Goal: Task Accomplishment & Management: Manage account settings

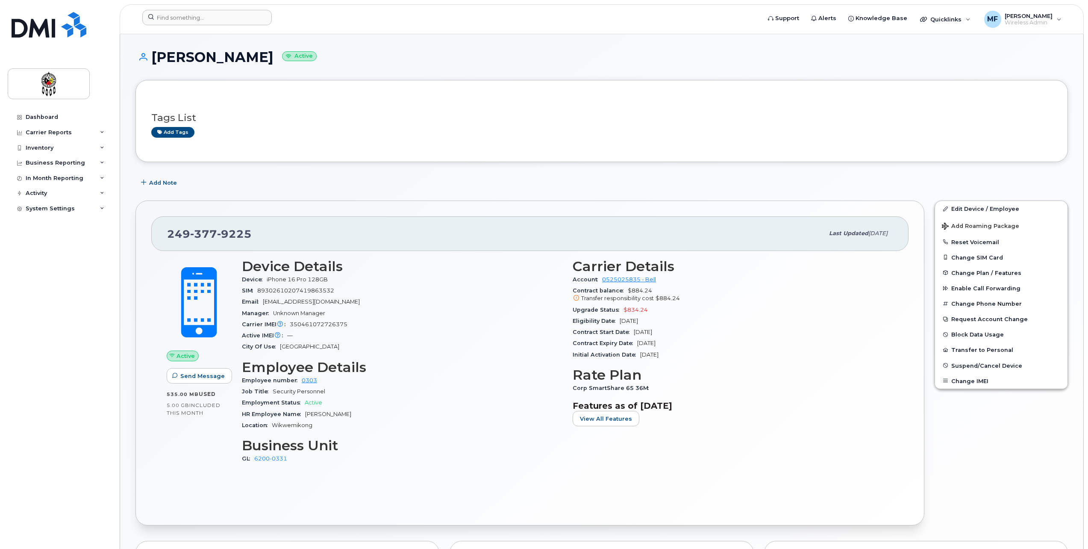
click at [224, 26] on div at bounding box center [448, 19] width 626 height 19
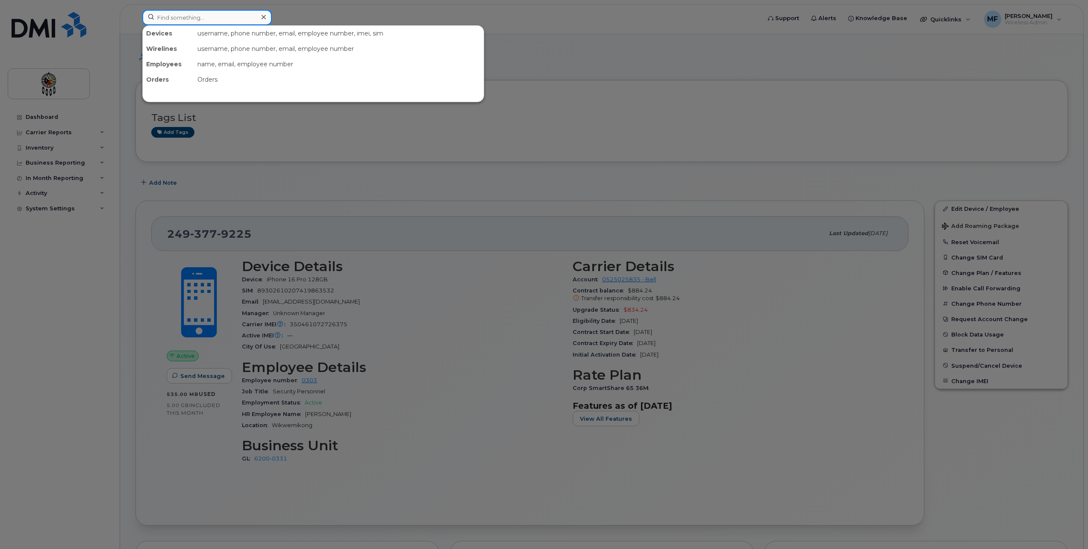
click at [227, 18] on input at bounding box center [206, 17] width 129 height 15
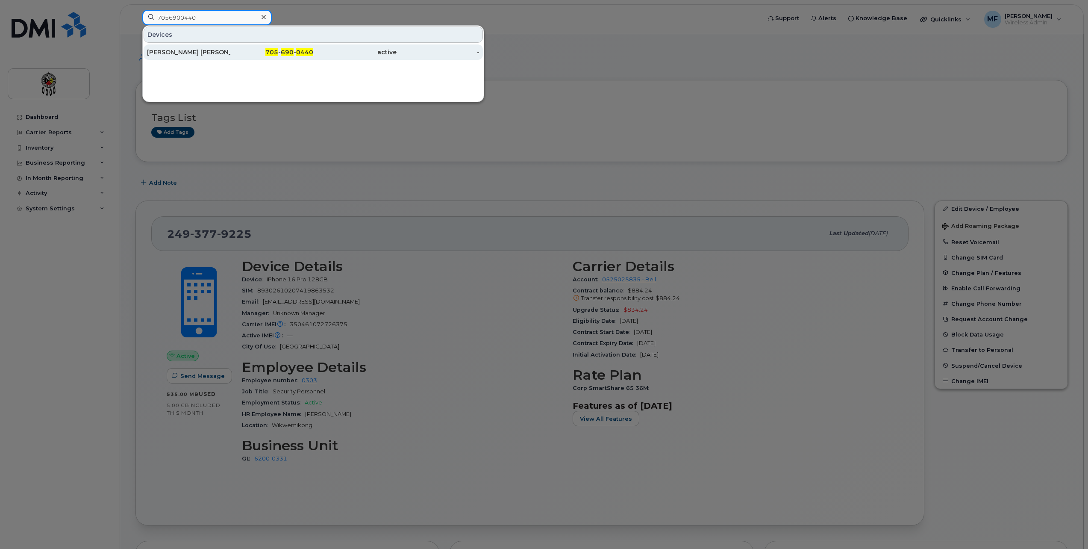
type input "7056900440"
click at [275, 51] on span "705" at bounding box center [271, 52] width 13 height 8
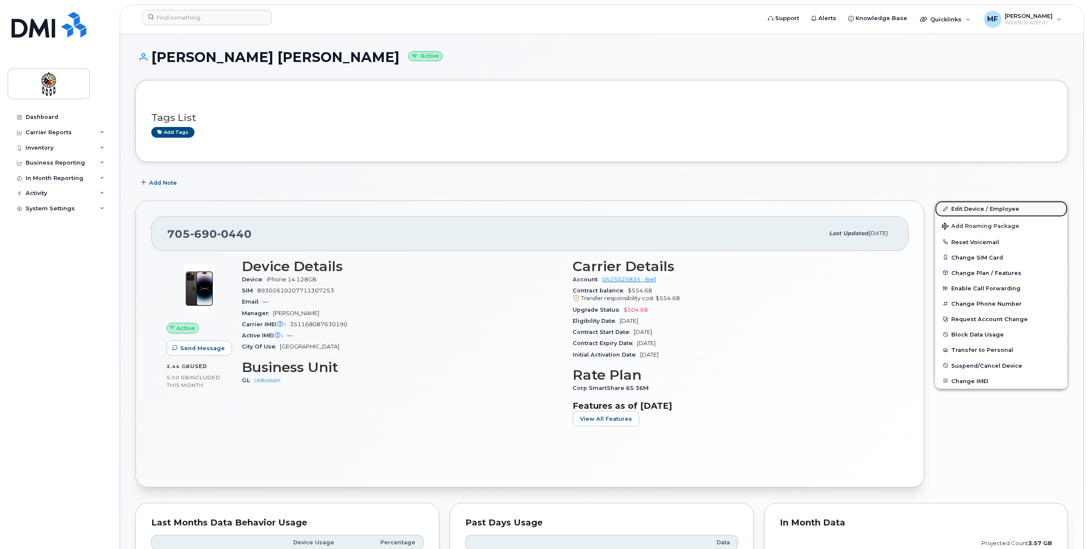
click at [987, 205] on link "Edit Device / Employee" at bounding box center [1001, 208] width 132 height 15
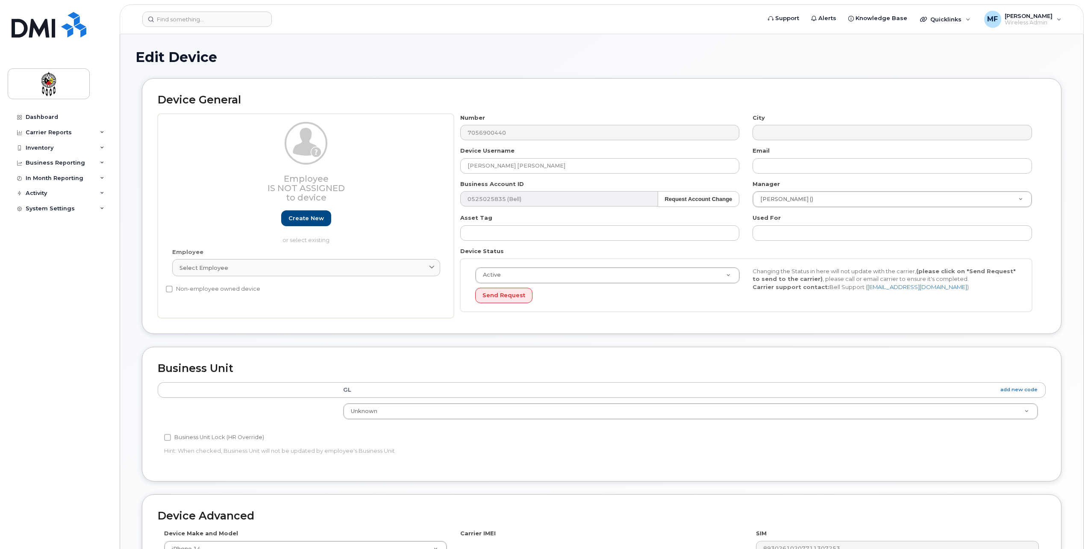
select select "651562"
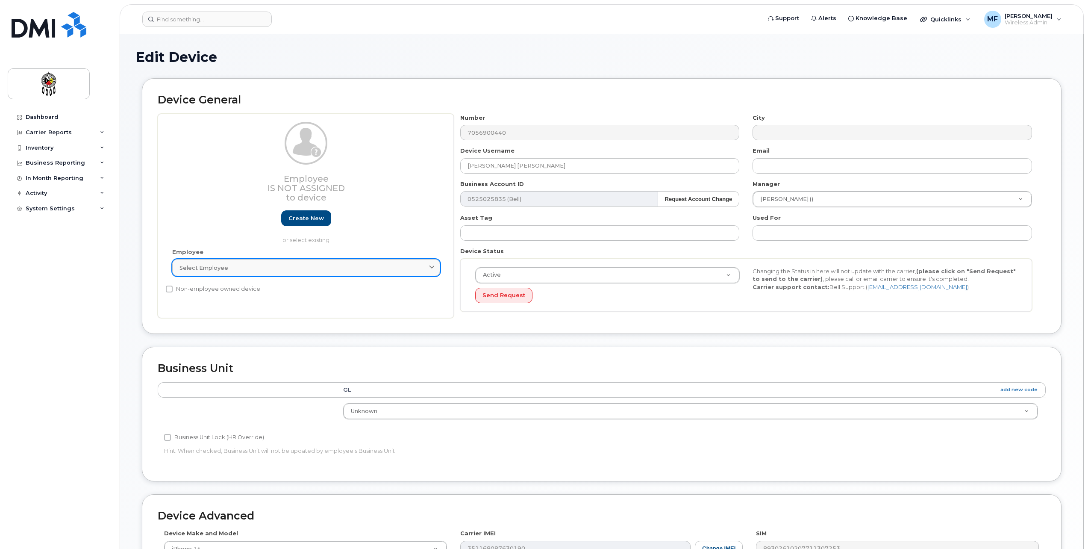
click at [278, 265] on div "Select employee" at bounding box center [305, 268] width 253 height 8
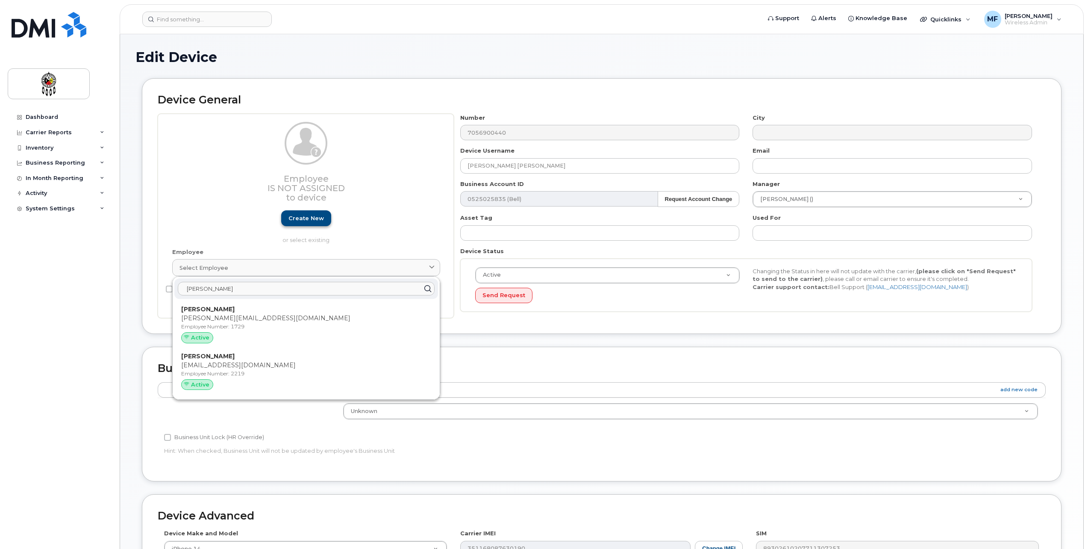
type input "Sam"
click at [313, 219] on link "Create new" at bounding box center [306, 218] width 50 height 16
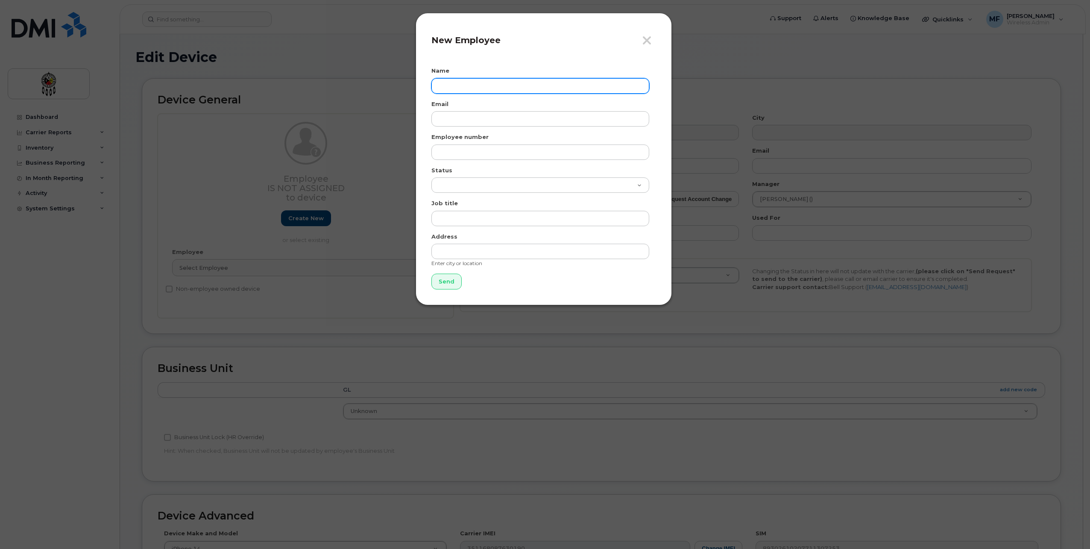
click at [461, 81] on input "text" at bounding box center [541, 85] width 218 height 15
type input "Samantha Manitowabi"
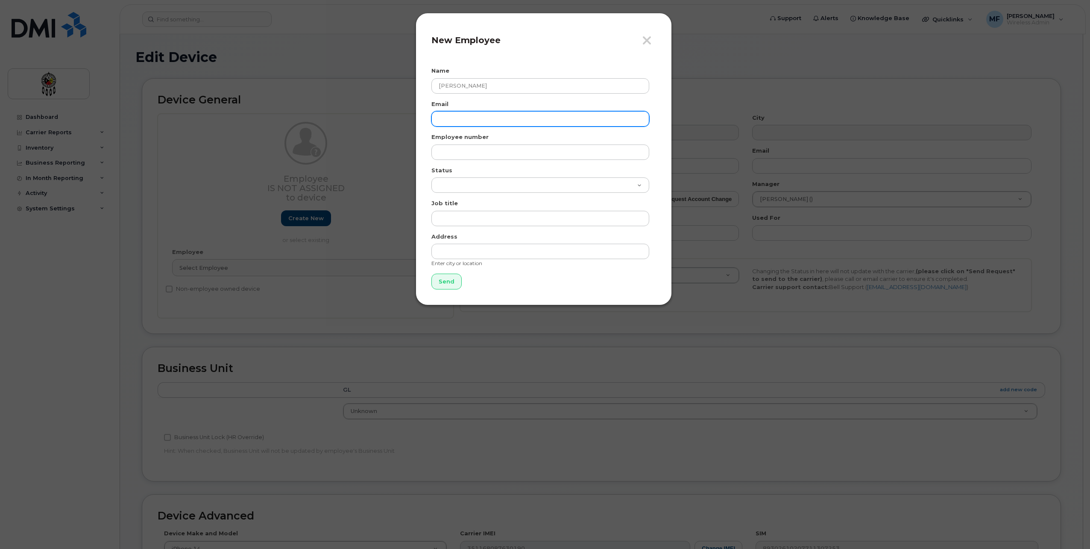
click at [478, 119] on input "email" at bounding box center [541, 118] width 218 height 15
type input "samanthamanitowabi@wiikwemkoong.ca"
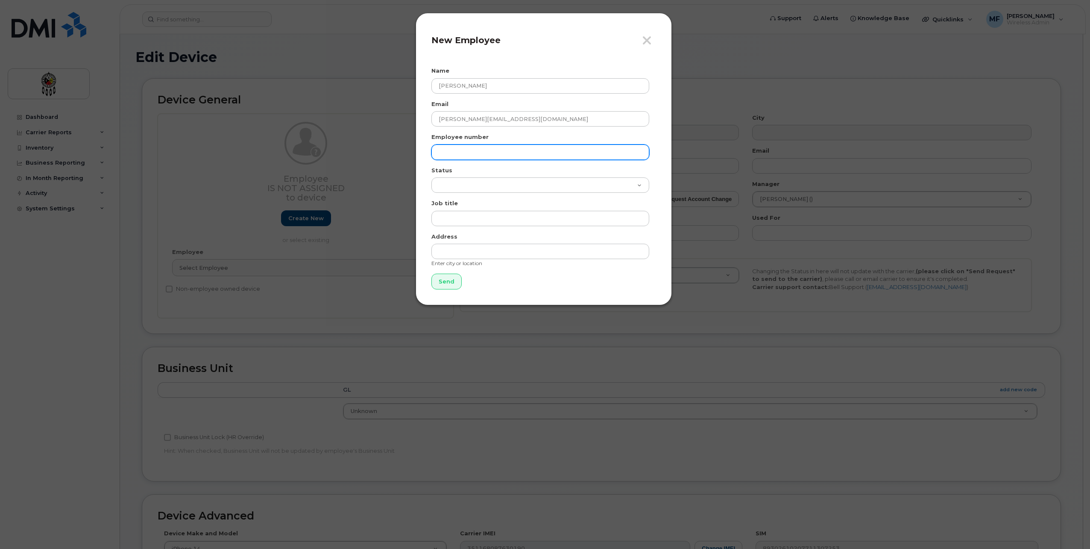
click at [563, 150] on input "text" at bounding box center [541, 151] width 218 height 15
click at [515, 147] on input "text" at bounding box center [541, 151] width 218 height 15
type input "1737"
select select "active"
type input "Animal Control"
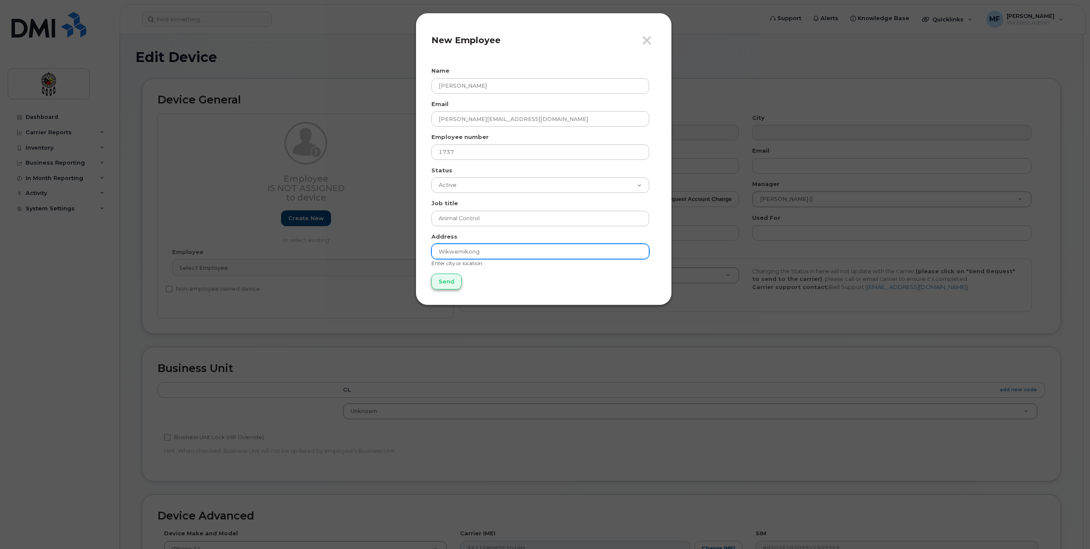
type input "Wikwemikong"
click at [442, 281] on input "Send" at bounding box center [447, 281] width 30 height 16
type input "Send"
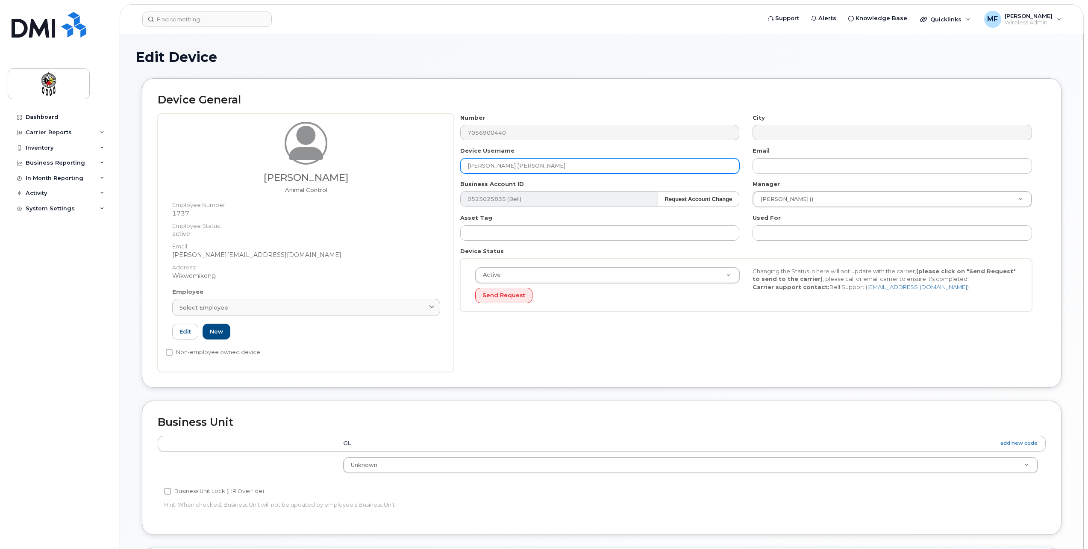
click at [491, 163] on input "Brian Shawanda Jr" at bounding box center [599, 165] width 279 height 15
drag, startPoint x: 554, startPoint y: 162, endPoint x: 394, endPoint y: 165, distance: 160.7
click at [394, 165] on div "Samantha Manitowabi Animal Control Employee Number: 1737 Employee Status: activ…" at bounding box center [602, 243] width 888 height 258
type input "Samantha Manitowabi"
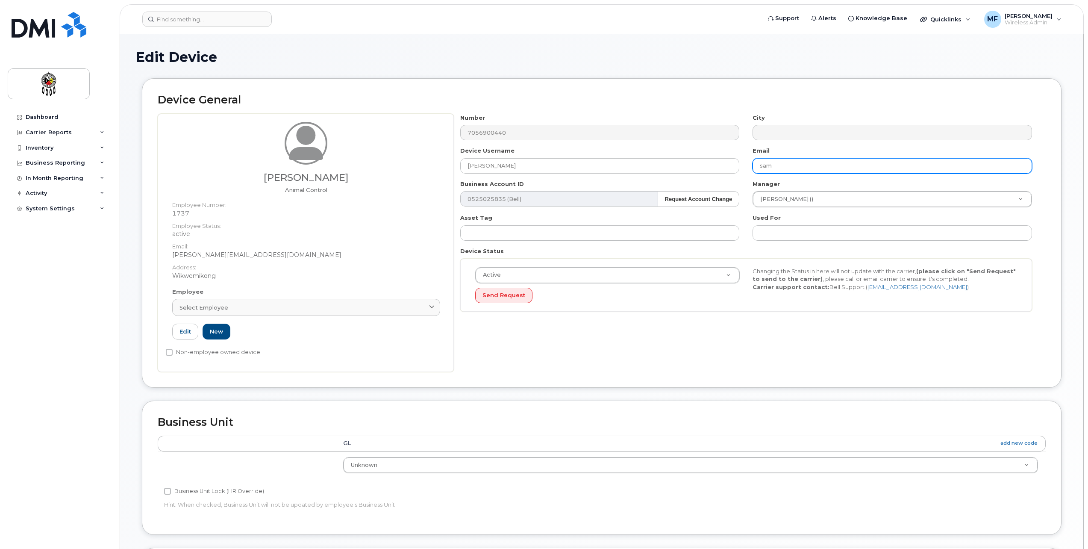
type input "samanthamanitowabi@wiikwemkoong.ca"
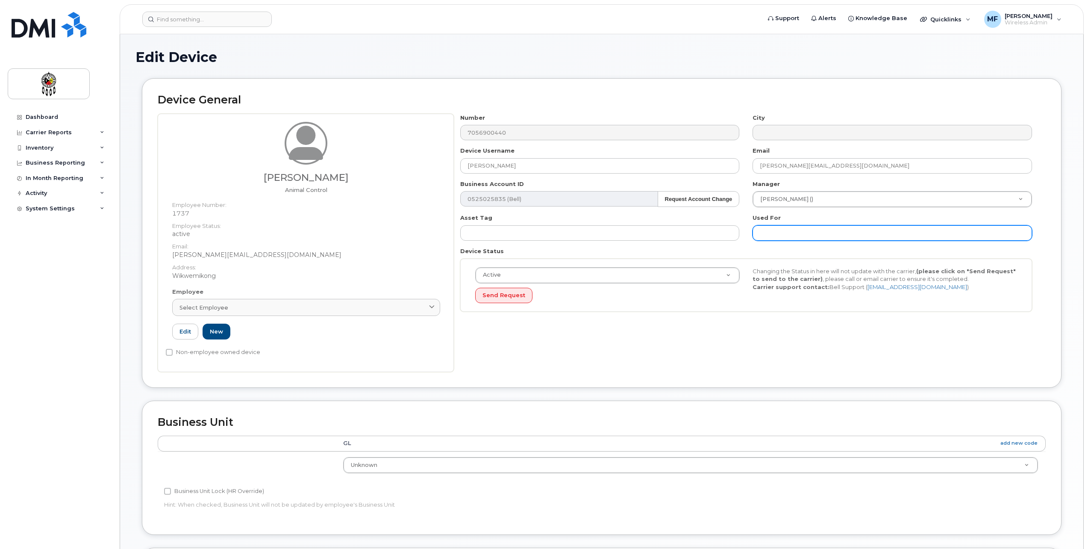
click at [792, 231] on input "text" at bounding box center [891, 232] width 279 height 15
type input "Work"
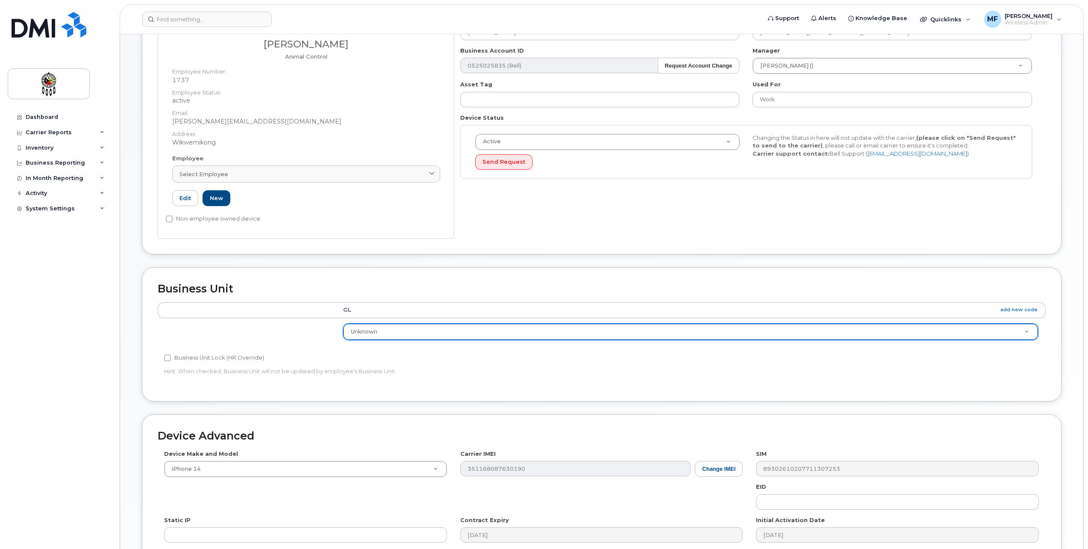
scroll to position [214, 0]
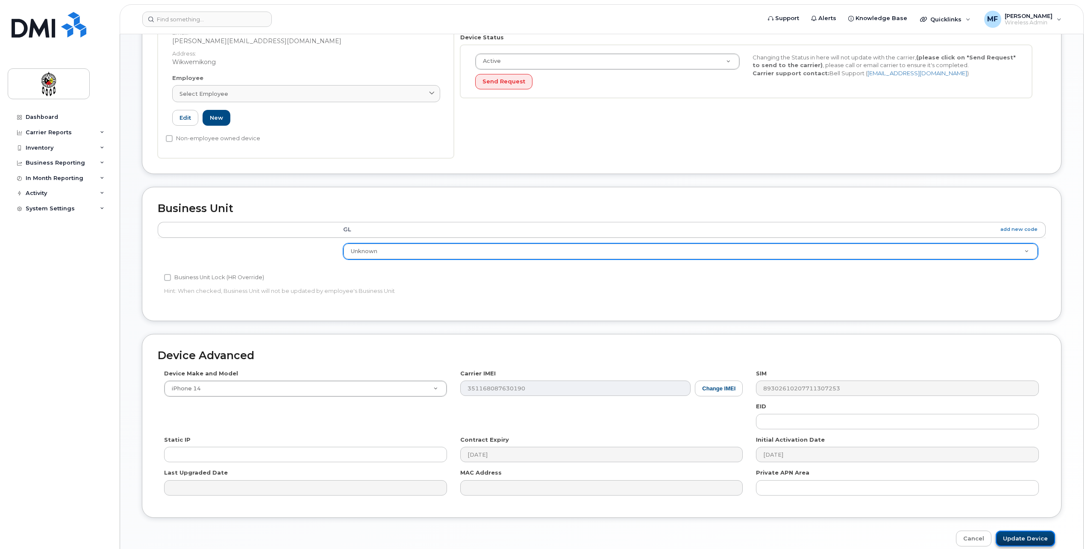
click at [1024, 536] on input "Update Device" at bounding box center [1025, 538] width 59 height 16
type input "Saving..."
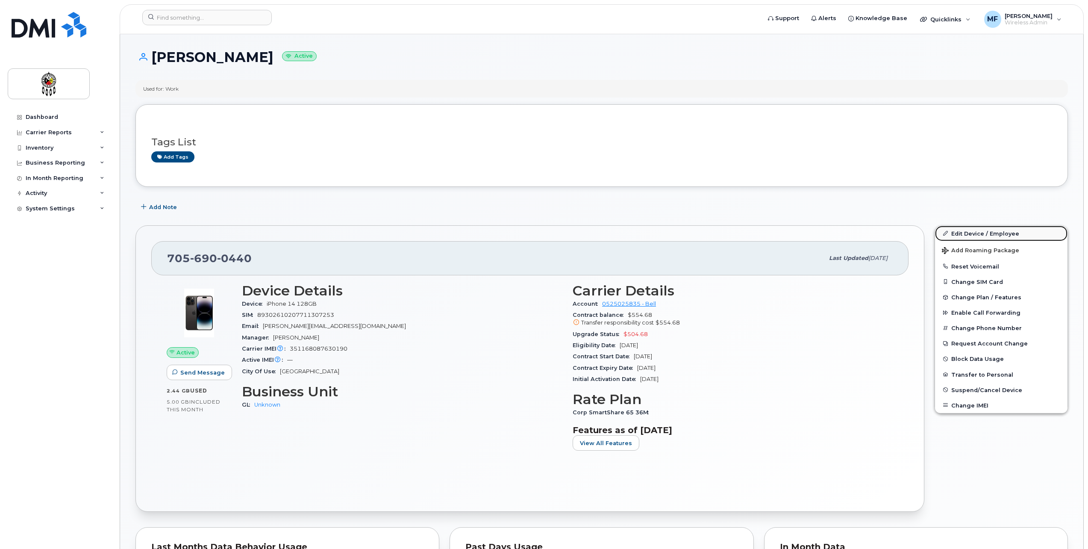
click at [978, 234] on link "Edit Device / Employee" at bounding box center [1001, 233] width 132 height 15
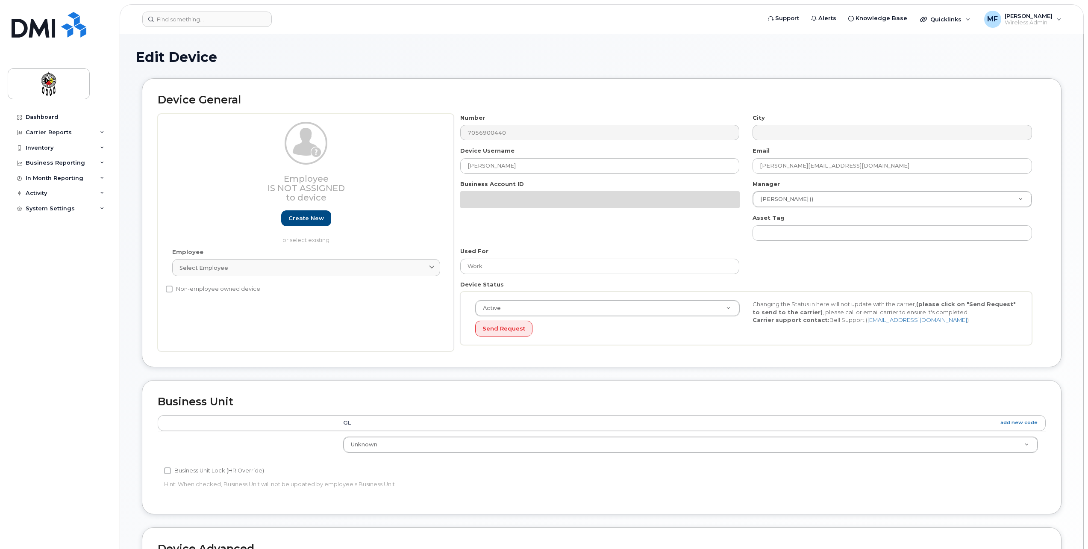
select select "651562"
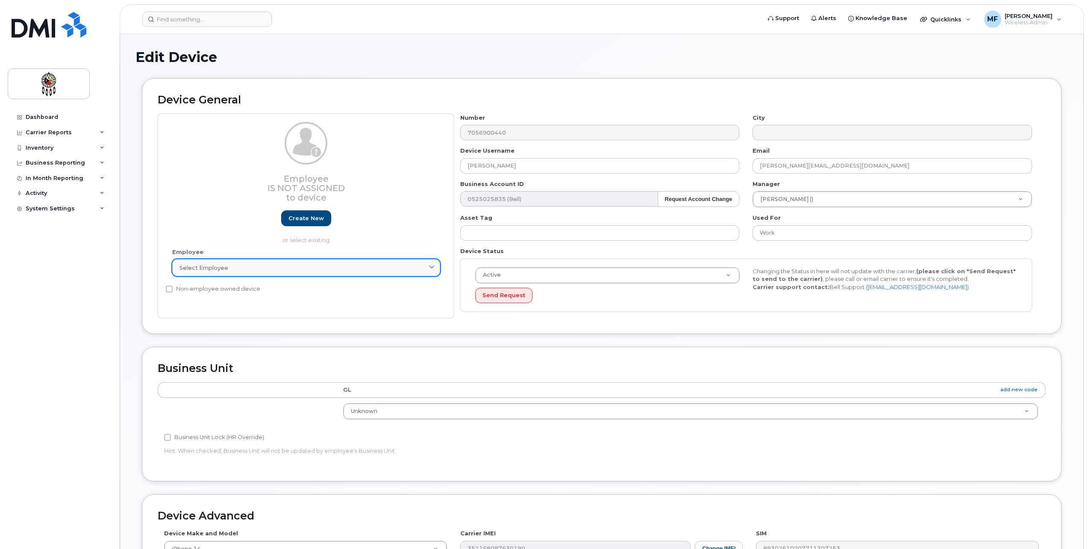
click at [279, 271] on div "Select employee" at bounding box center [305, 268] width 253 height 8
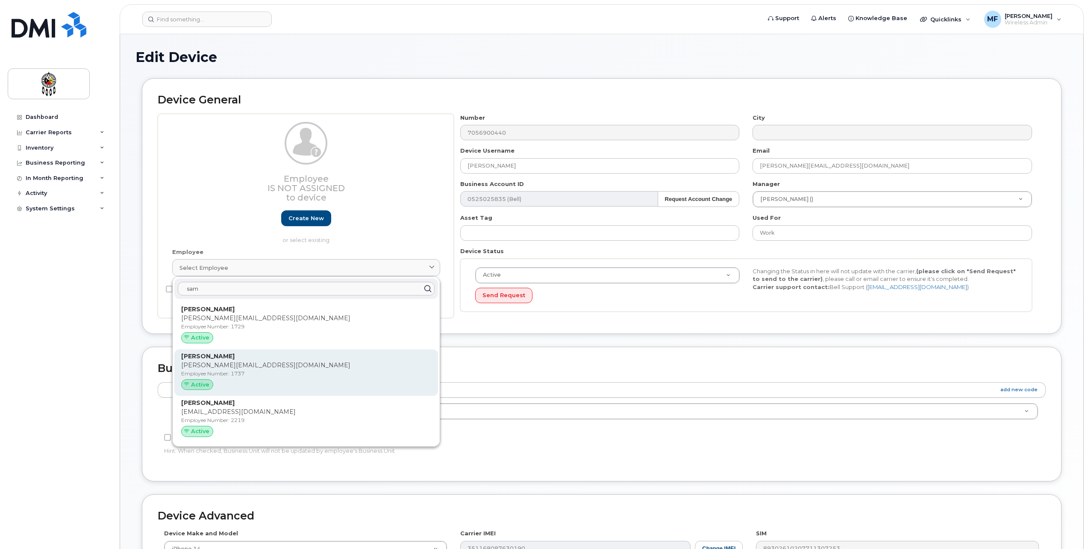
type input "sam"
click at [194, 374] on p "Employee Number: 1737" at bounding box center [306, 374] width 250 height 8
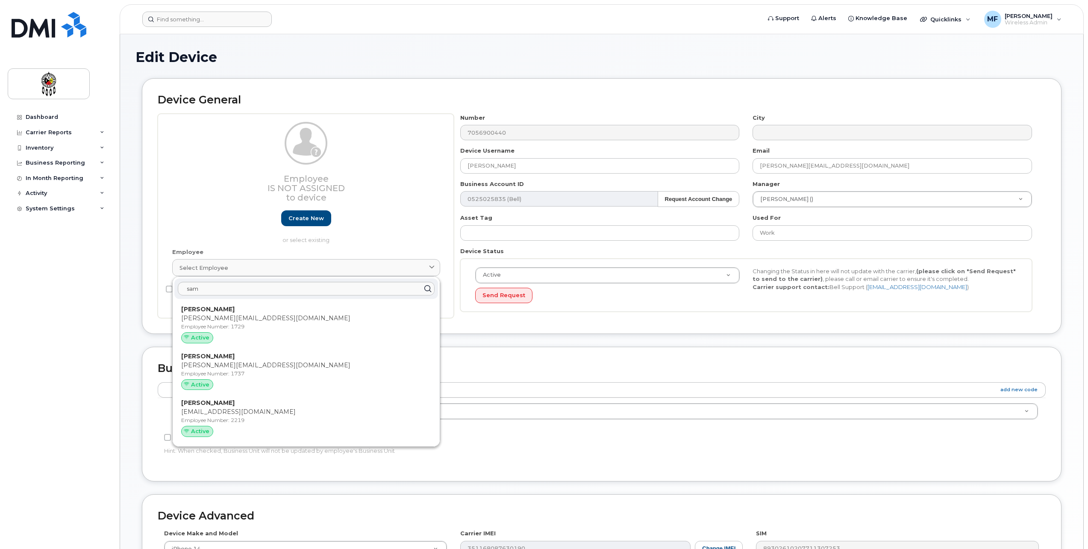
type input "1737"
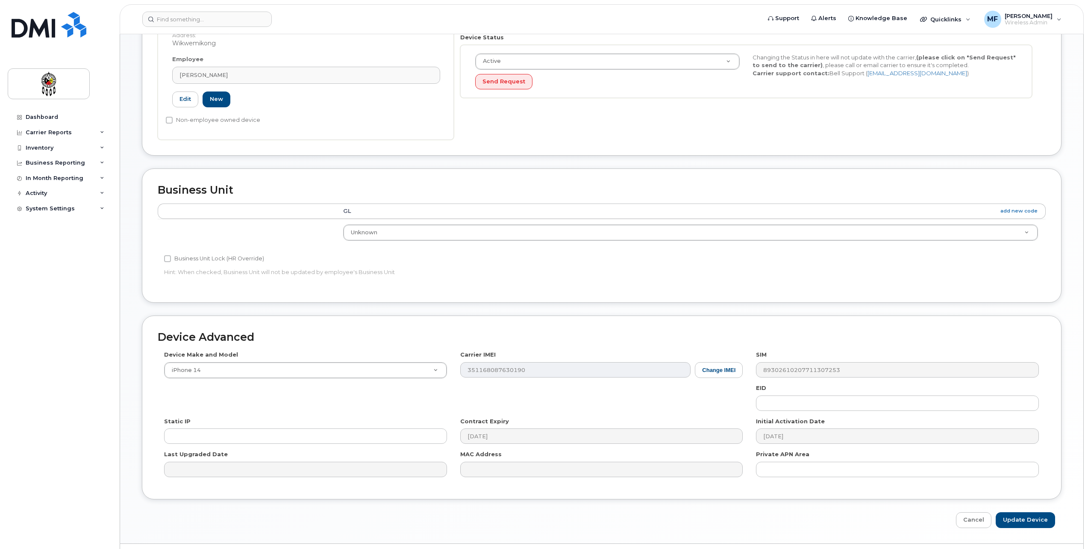
scroll to position [235, 0]
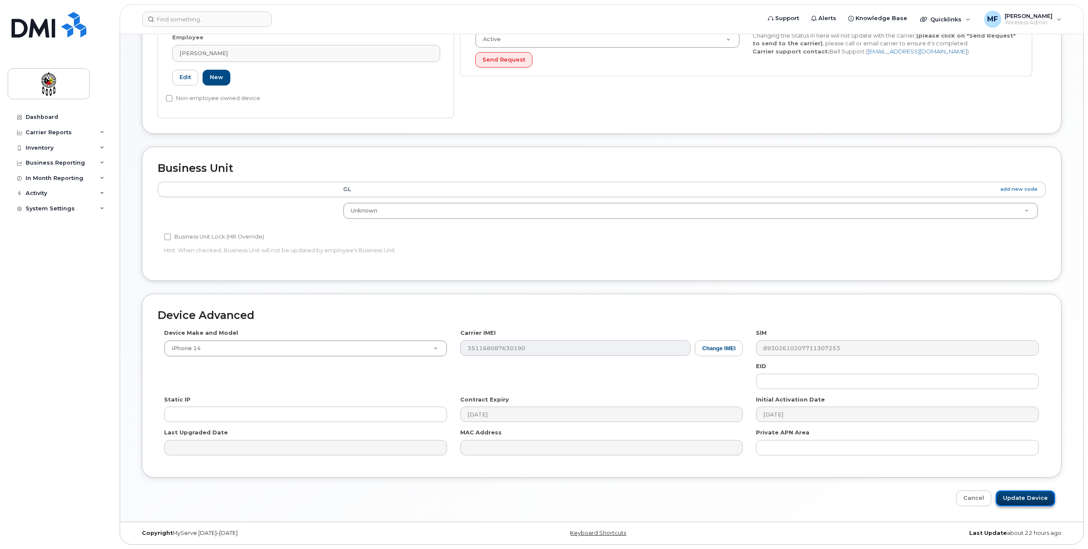
click at [1028, 494] on input "Update Device" at bounding box center [1025, 498] width 59 height 16
type input "Saving..."
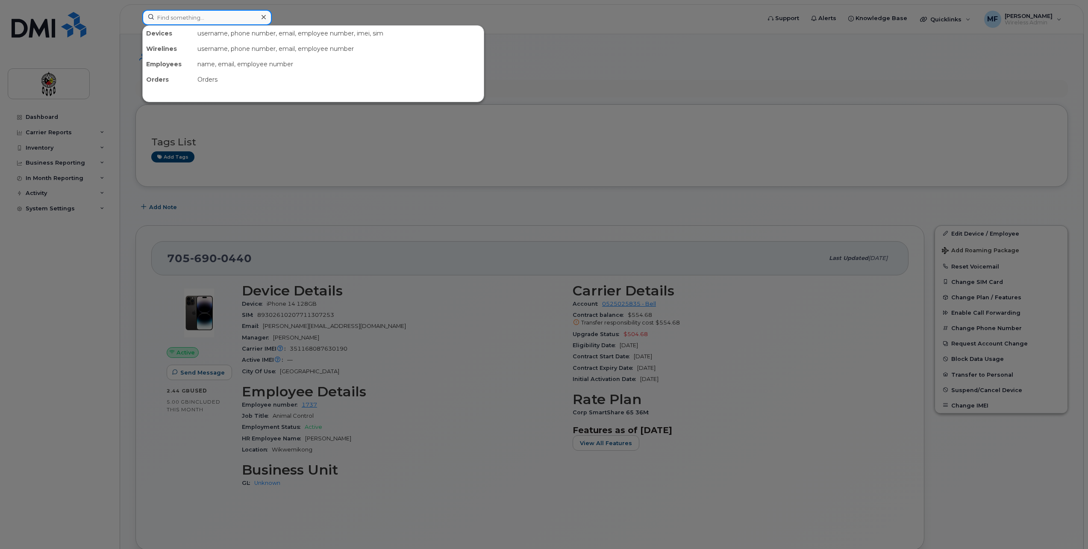
click at [213, 19] on input at bounding box center [206, 17] width 129 height 15
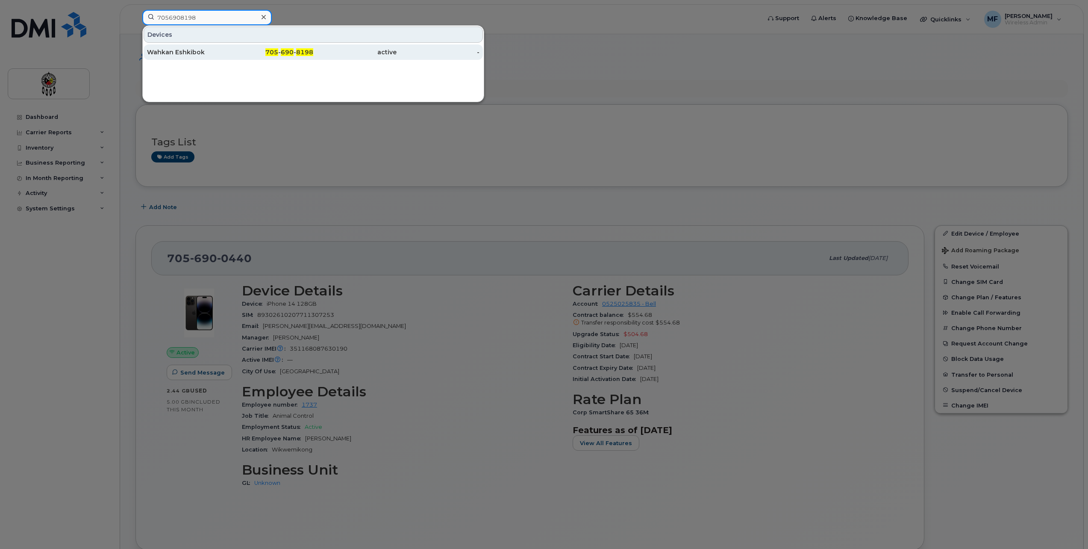
type input "7056908198"
click at [270, 56] on span "705" at bounding box center [271, 52] width 13 height 8
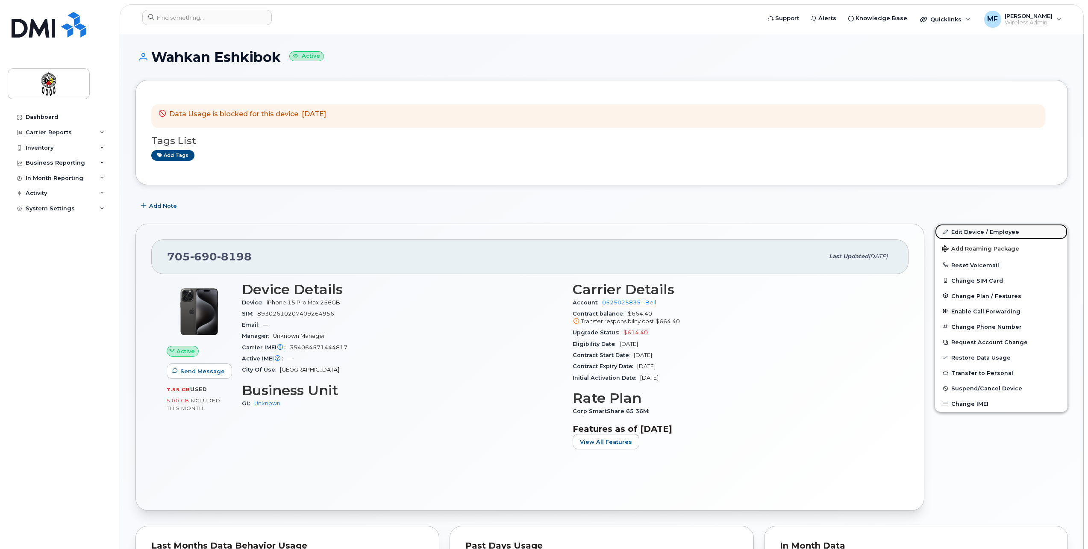
click at [986, 227] on link "Edit Device / Employee" at bounding box center [1001, 231] width 132 height 15
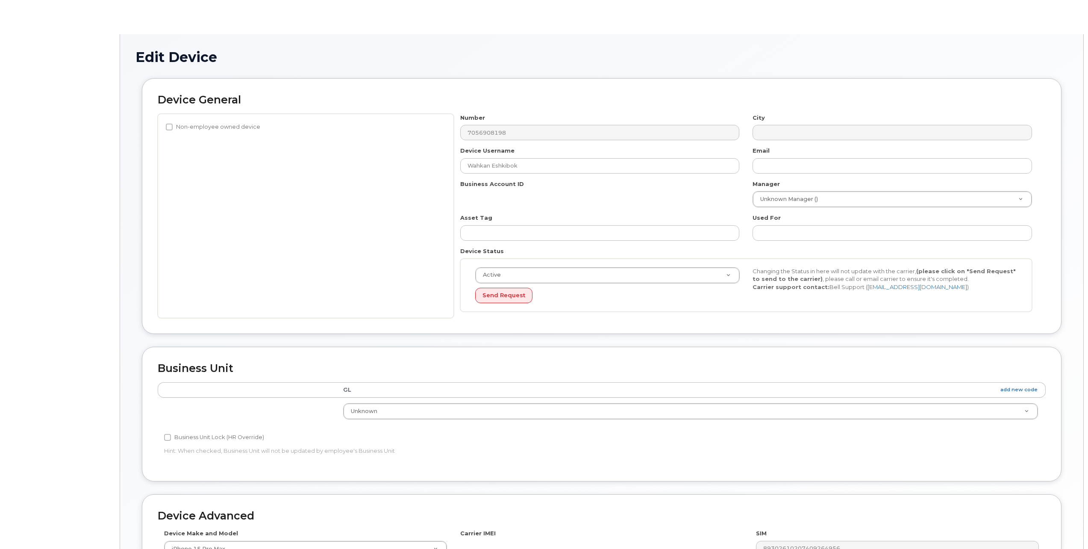
select select "651562"
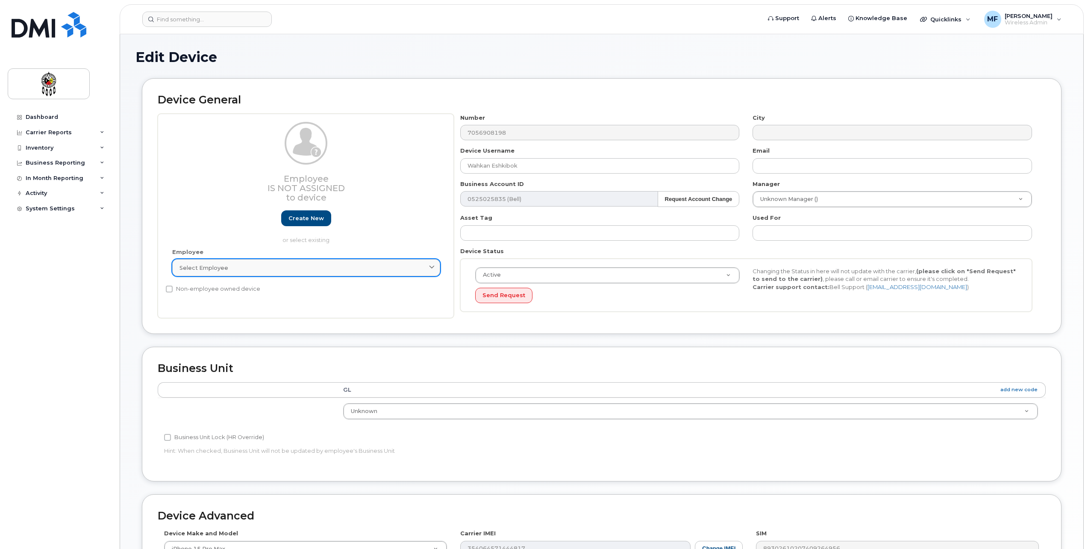
click at [218, 261] on link "Select employee" at bounding box center [306, 267] width 268 height 17
type input "j"
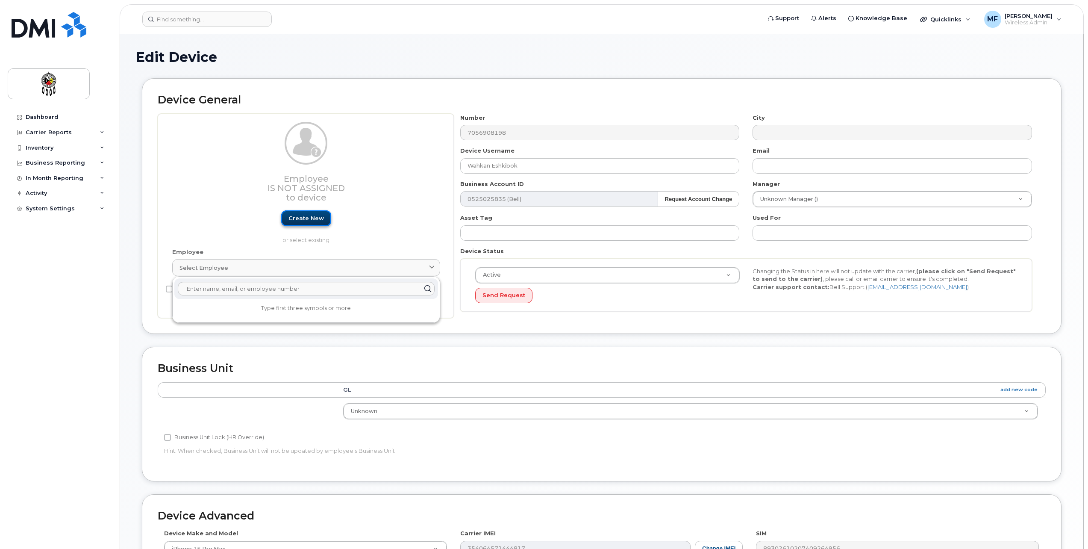
click at [307, 220] on link "Create new" at bounding box center [306, 218] width 50 height 16
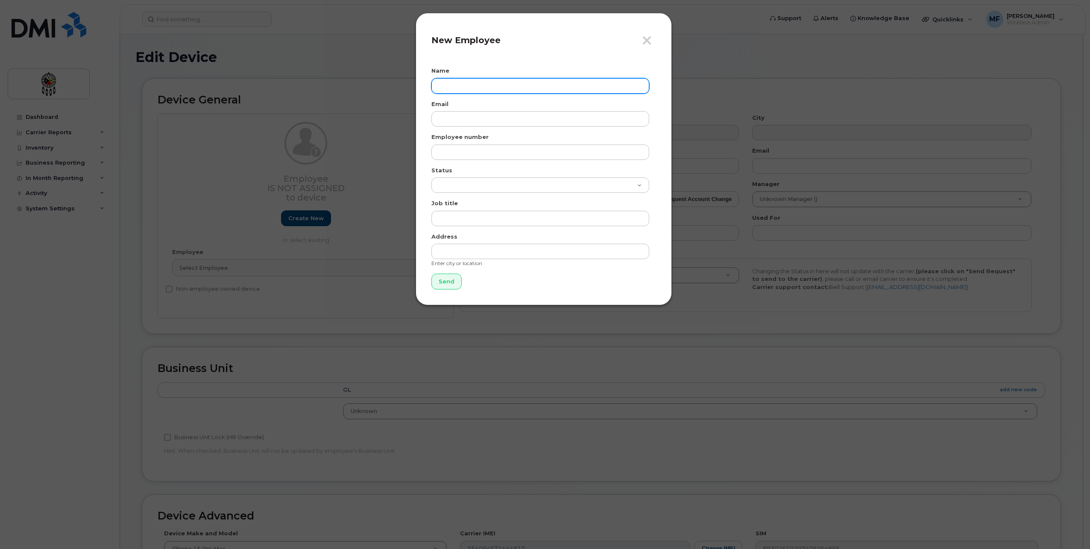
click at [476, 85] on input "text" at bounding box center [541, 85] width 218 height 15
type input "[PERSON_NAME]"
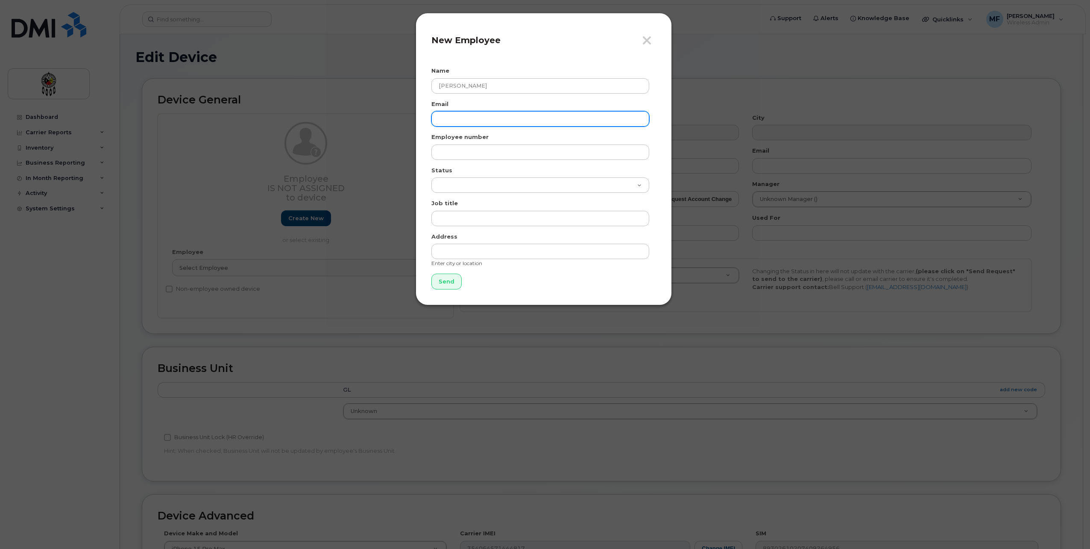
click at [487, 122] on input "email" at bounding box center [541, 118] width 218 height 15
type input "[PERSON_NAME][EMAIL_ADDRESS][DOMAIN_NAME]"
type input "1781"
select select "active"
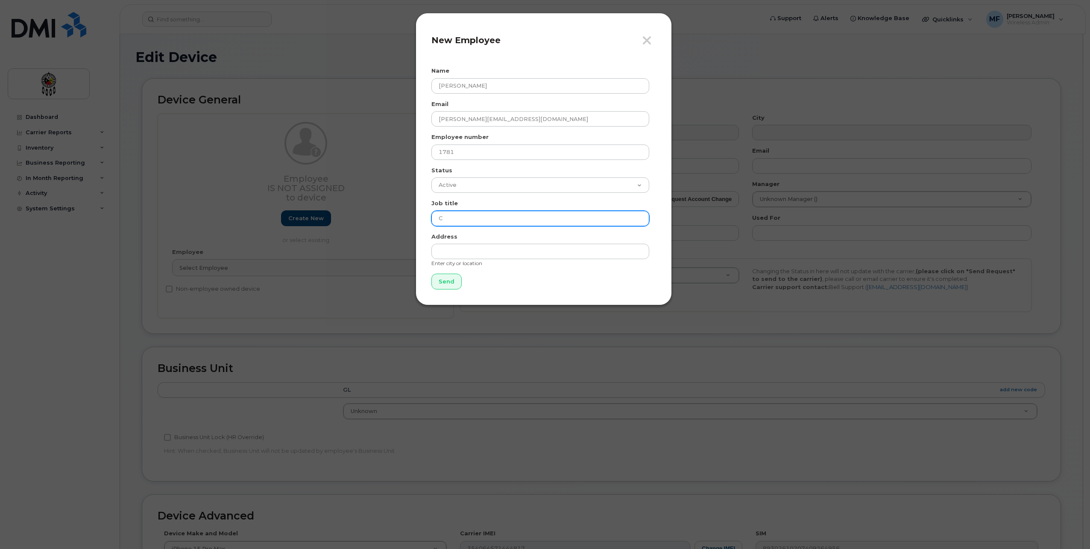
type input "CS Operator"
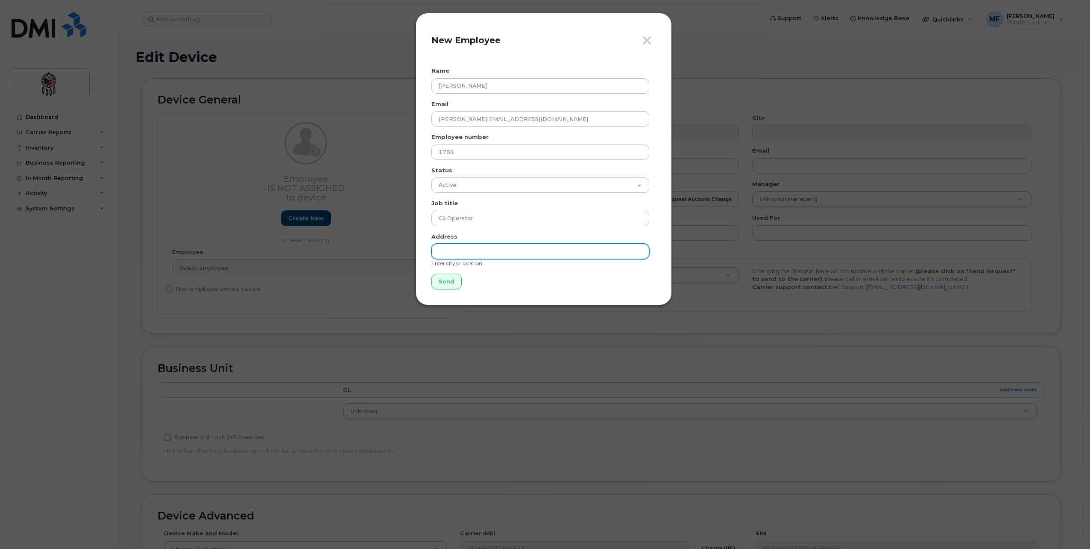
click at [480, 255] on input "text" at bounding box center [541, 251] width 218 height 15
type input "Wikwemikong"
click at [452, 286] on input "Send" at bounding box center [447, 281] width 30 height 16
type input "Send"
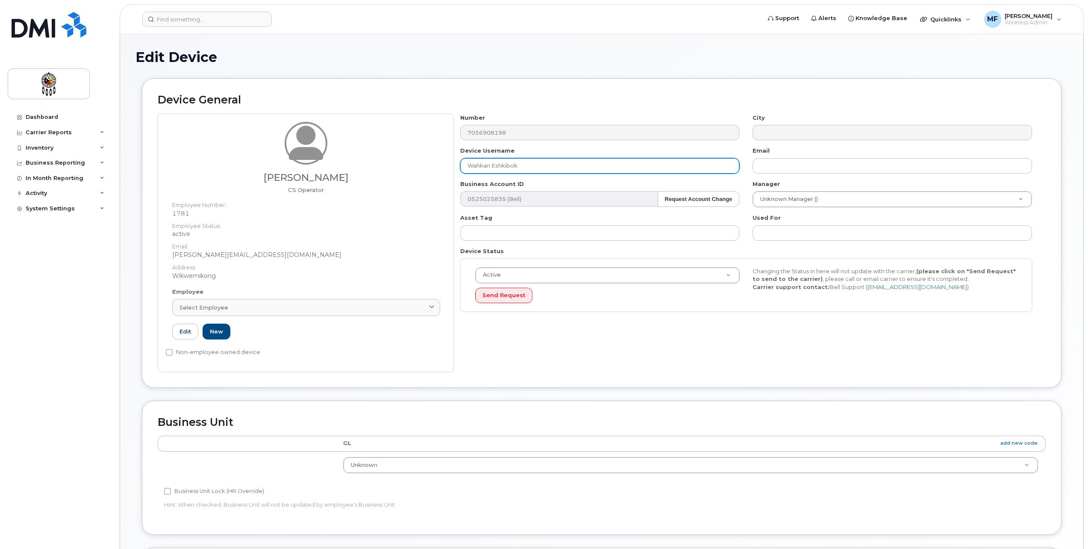
drag, startPoint x: 526, startPoint y: 165, endPoint x: 426, endPoint y: 173, distance: 100.7
click at [426, 173] on div "Joseph Mejaki CS Operator Employee Number: 1781 Employee Status: active Email: …" at bounding box center [602, 243] width 888 height 258
type input "[PERSON_NAME]"
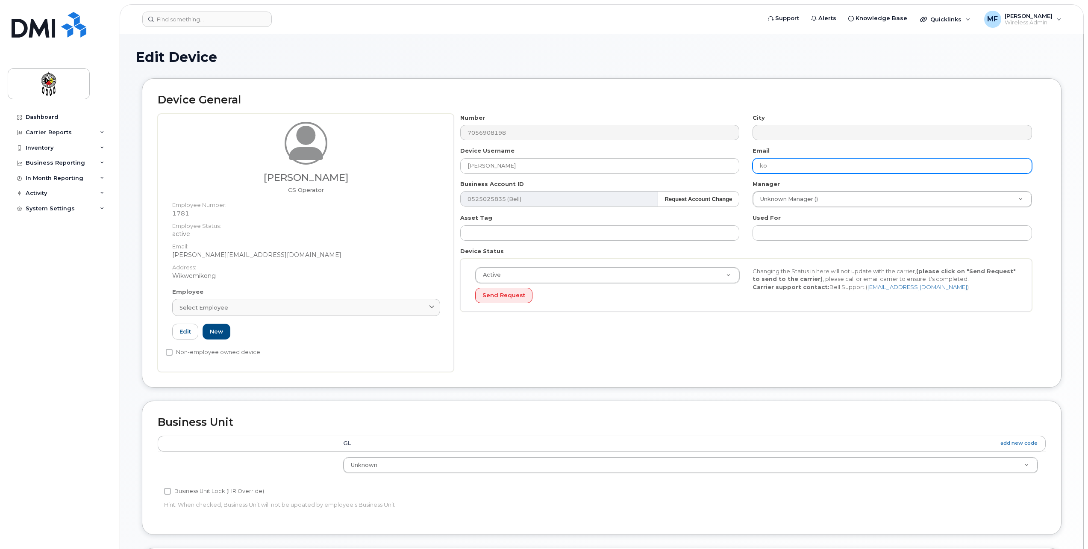
type input "k"
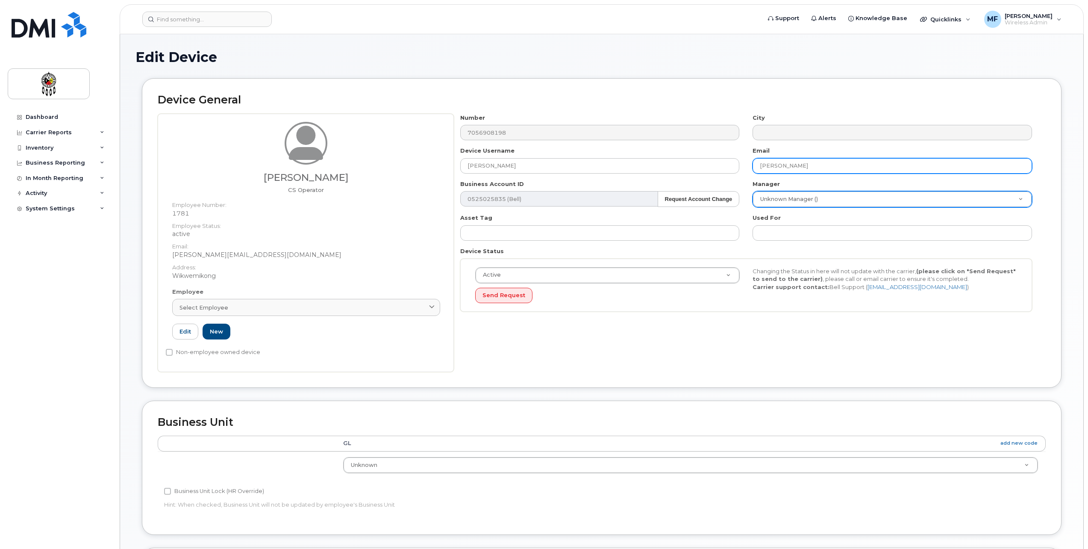
type input "[PERSON_NAME][EMAIL_ADDRESS][DOMAIN_NAME]"
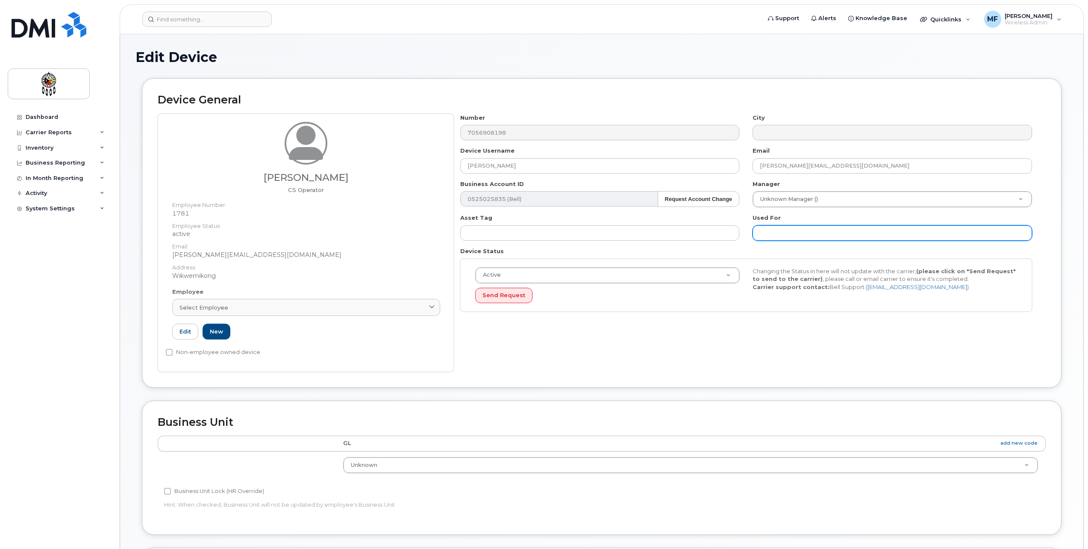
click at [799, 233] on input "text" at bounding box center [891, 232] width 279 height 15
type input "Work"
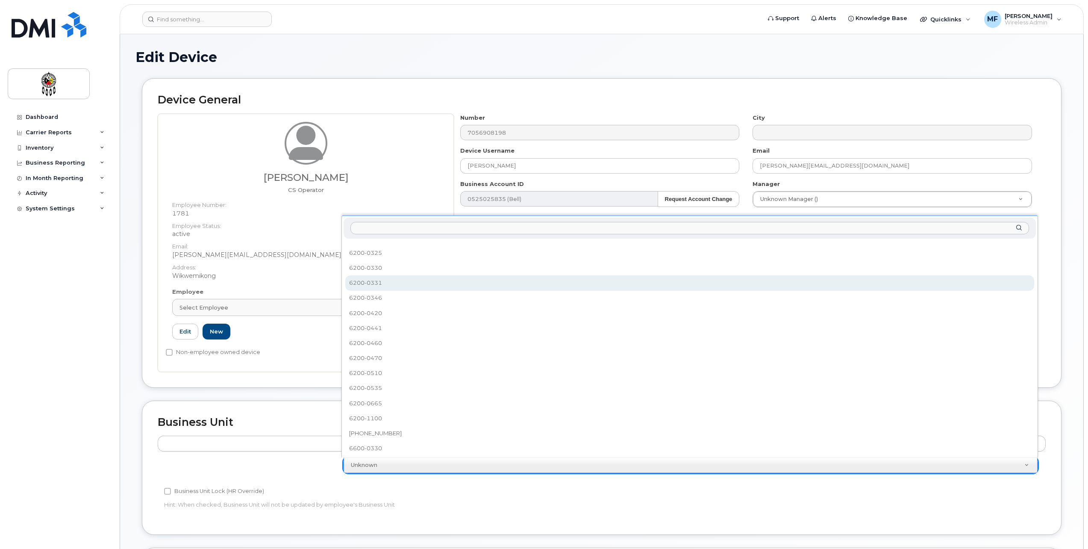
scroll to position [326, 0]
select select "33460586"
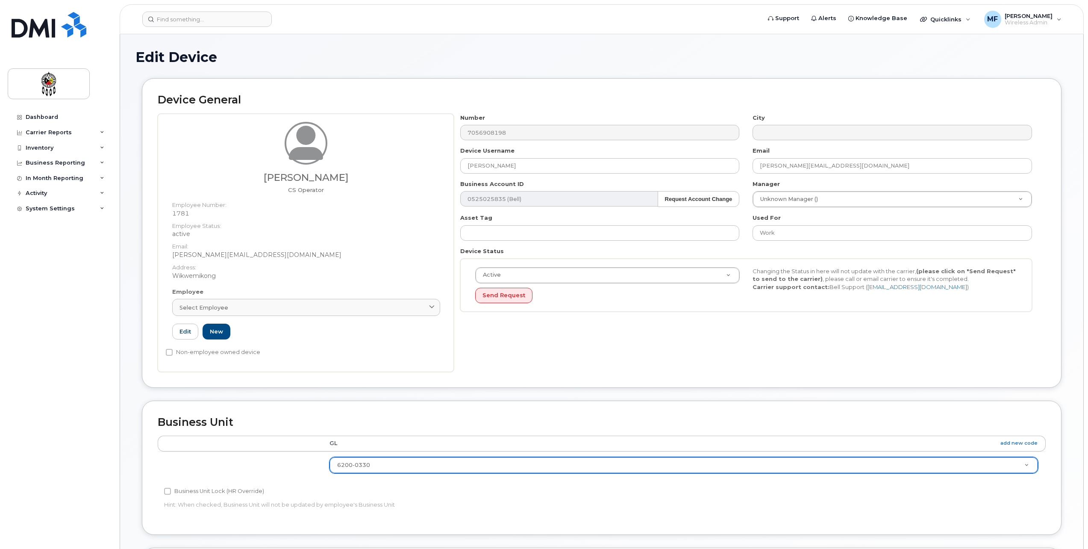
click at [738, 494] on div "Business Unit Lock (HR Override)" at bounding box center [453, 491] width 579 height 10
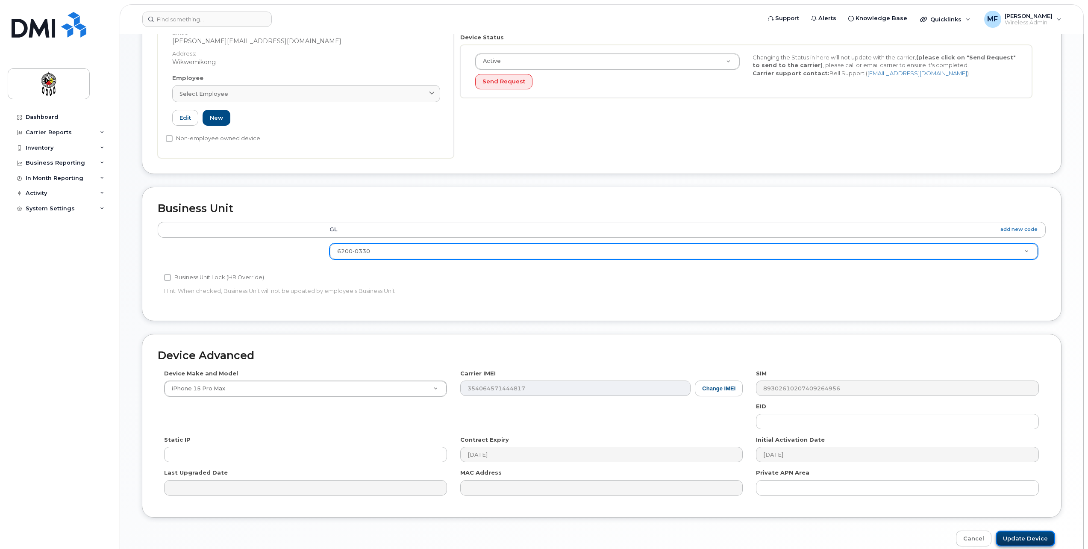
click at [1042, 538] on input "Update Device" at bounding box center [1025, 538] width 59 height 16
type input "Saving..."
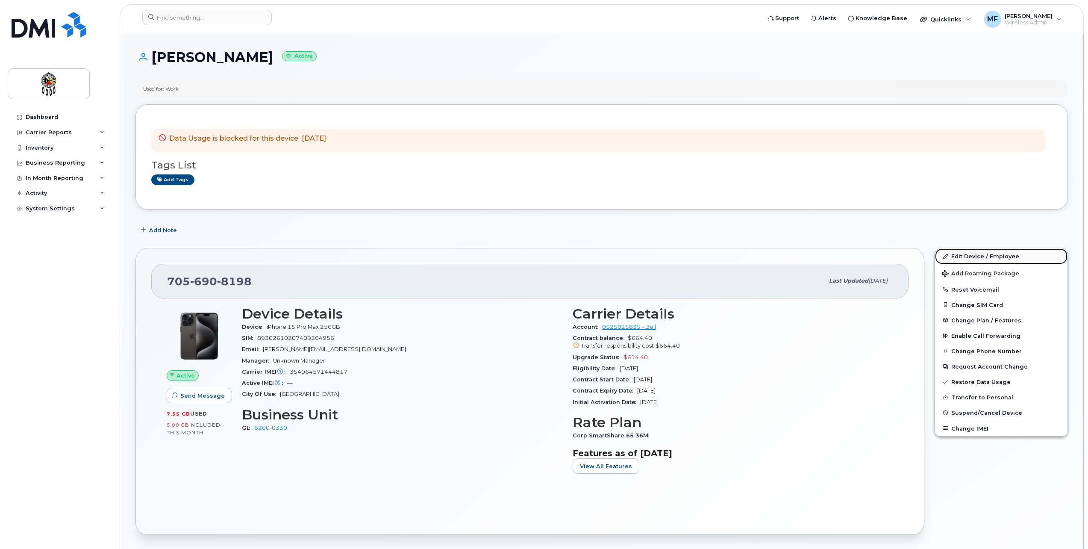
click at [975, 255] on link "Edit Device / Employee" at bounding box center [1001, 255] width 132 height 15
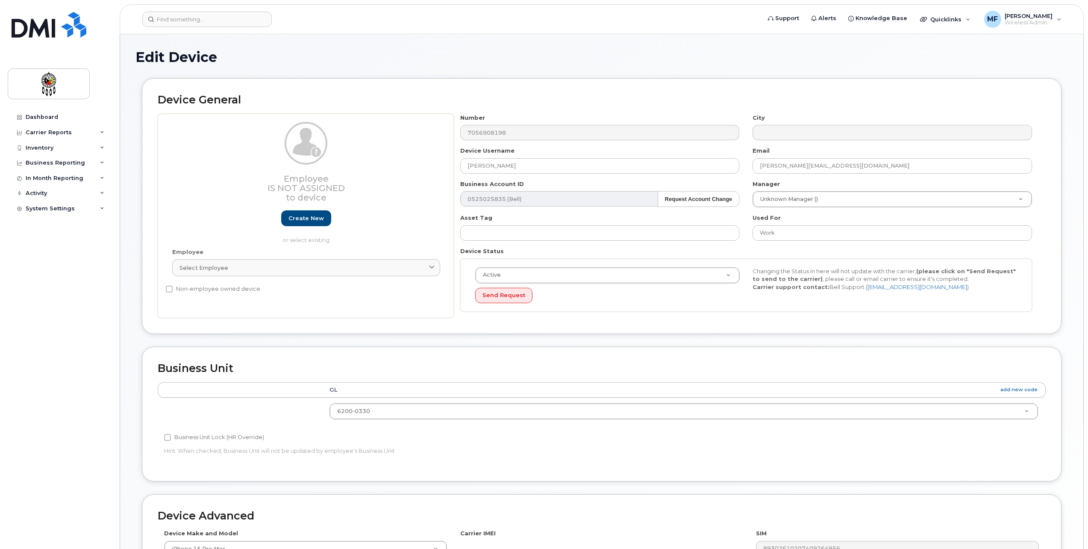
select select "33460586"
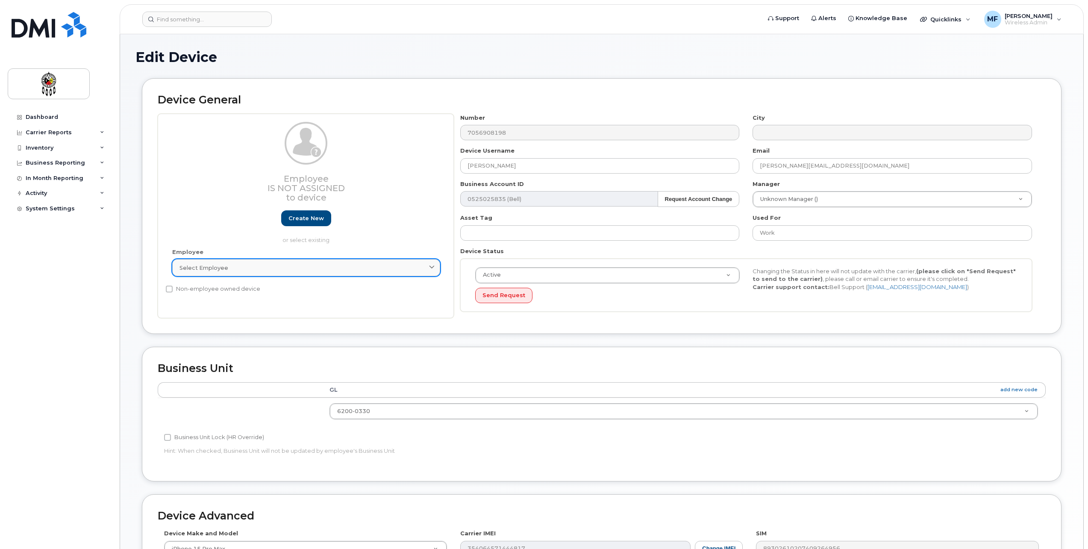
click at [243, 266] on div "Select employee" at bounding box center [305, 268] width 253 height 8
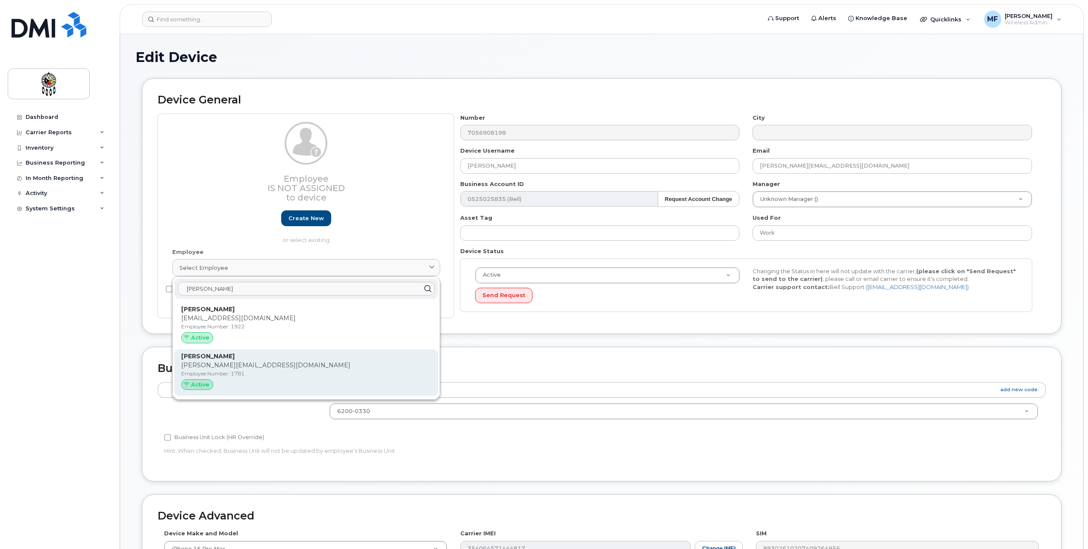
type input "jos"
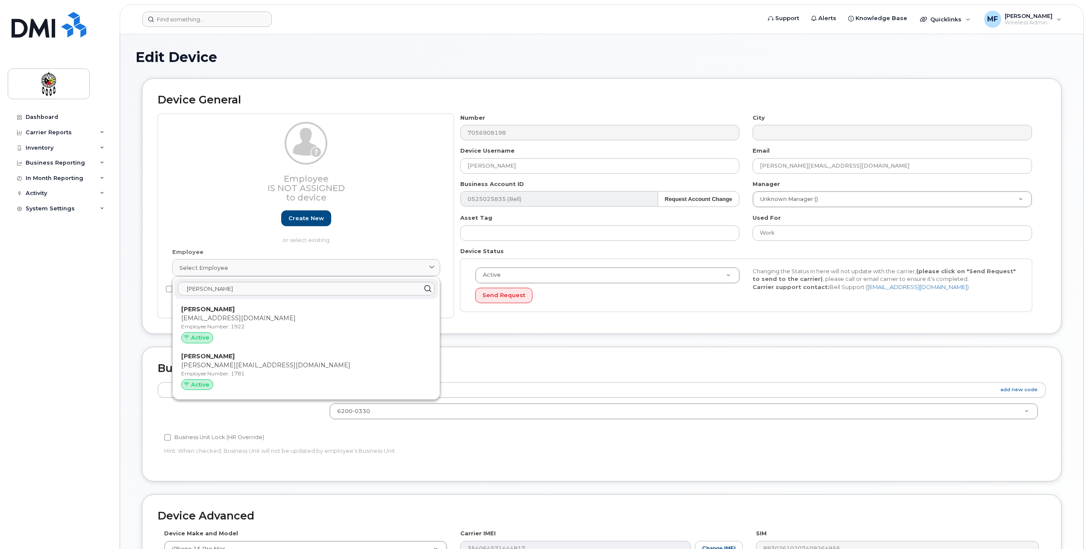
drag, startPoint x: 240, startPoint y: 360, endPoint x: 588, endPoint y: 24, distance: 484.1
click at [242, 360] on div "Joseph Mejaki josephmejaki@wiikwemkoong.ca Employee Number: 1781 Active" at bounding box center [306, 373] width 250 height 42
type input "1781"
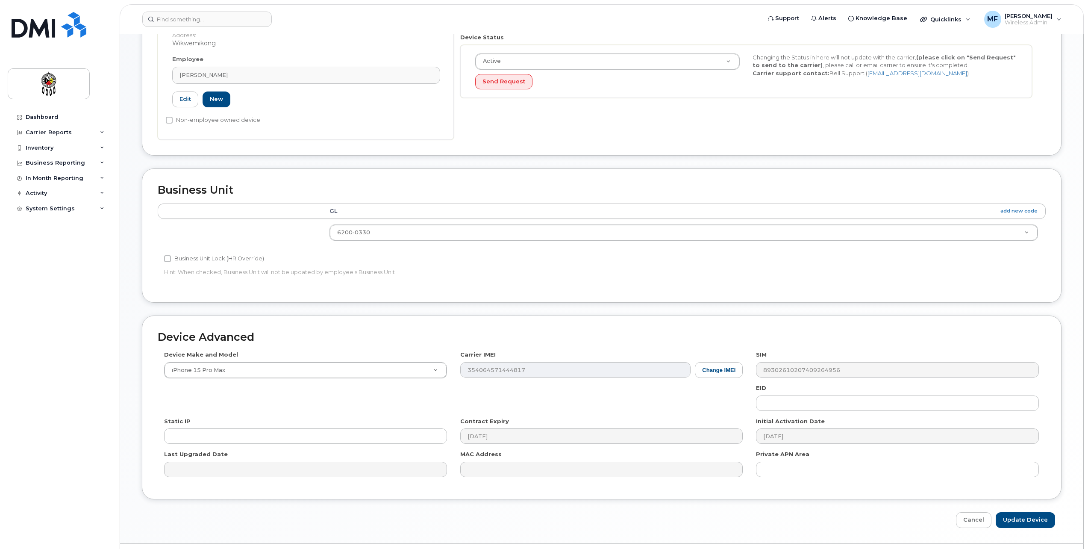
scroll to position [235, 0]
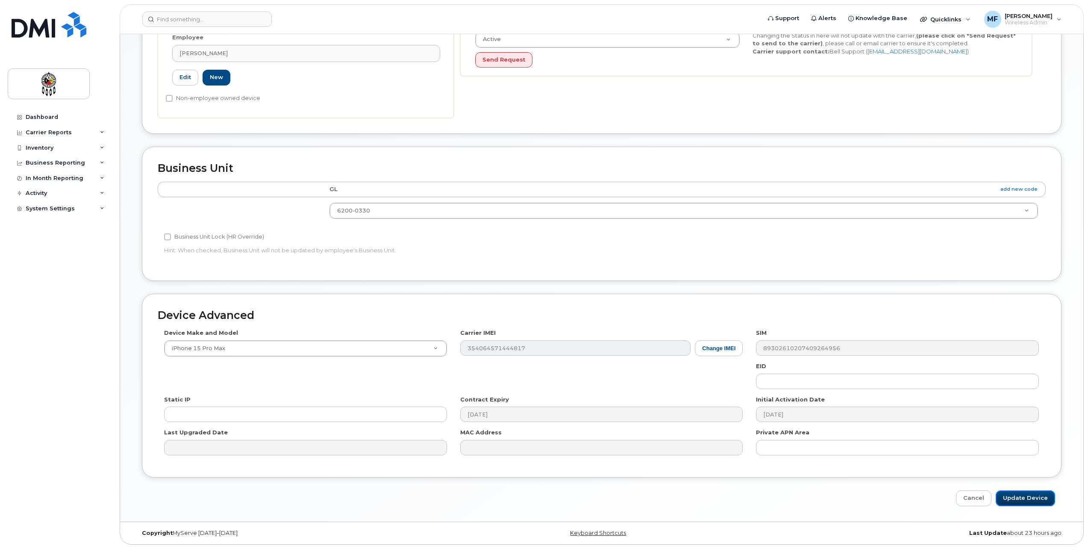
click at [1020, 501] on input "Update Device" at bounding box center [1025, 498] width 59 height 16
type input "Saving..."
